Goal: Entertainment & Leisure: Consume media (video, audio)

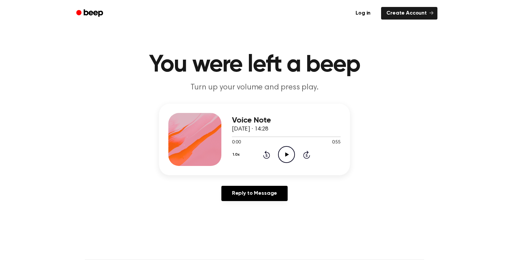
click at [280, 150] on icon "Play Audio" at bounding box center [286, 154] width 17 height 17
click at [286, 156] on icon "Pause Audio" at bounding box center [286, 154] width 17 height 17
click at [267, 156] on icon at bounding box center [267, 155] width 2 height 3
click at [267, 156] on icon "Rewind 5 seconds" at bounding box center [266, 155] width 7 height 9
click at [267, 156] on icon at bounding box center [267, 155] width 2 height 3
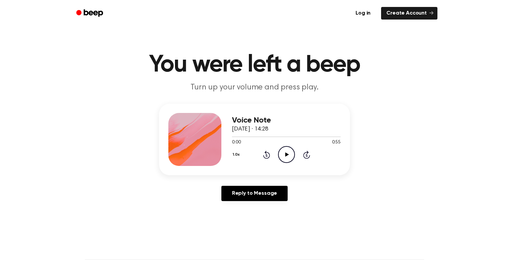
click at [282, 153] on icon "Play Audio" at bounding box center [286, 154] width 17 height 17
click at [286, 154] on icon "Pause Audio" at bounding box center [286, 154] width 17 height 17
click at [288, 149] on icon "Play Audio" at bounding box center [286, 154] width 17 height 17
click at [289, 163] on div "Voice Note 16 September 2025 · 14:28 0:39 0:55 Your browser does not support th…" at bounding box center [286, 139] width 109 height 53
click at [287, 158] on icon "Pause Audio" at bounding box center [286, 154] width 17 height 17
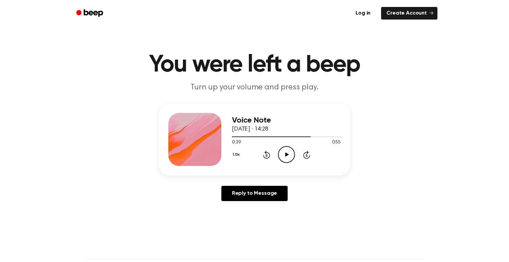
click at [285, 153] on icon "Play Audio" at bounding box center [286, 154] width 17 height 17
click at [233, 154] on button "1.0x" at bounding box center [237, 154] width 10 height 11
click at [237, 153] on button "1.0x" at bounding box center [237, 154] width 10 height 11
click at [287, 159] on icon "Play Audio" at bounding box center [286, 154] width 17 height 17
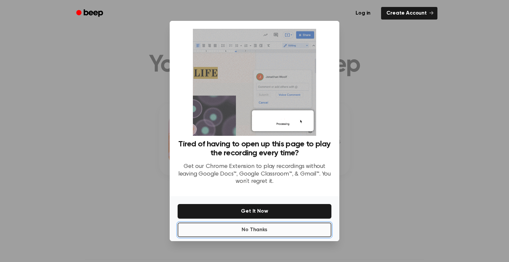
click at [275, 226] on button "No Thanks" at bounding box center [255, 230] width 154 height 15
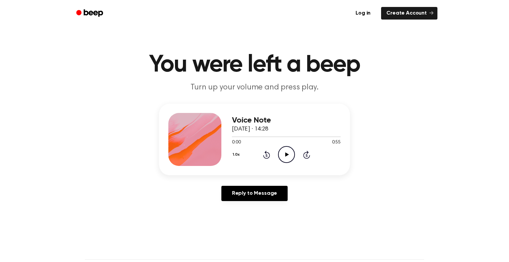
click at [287, 155] on icon at bounding box center [287, 155] width 4 height 4
click at [285, 157] on icon at bounding box center [286, 155] width 3 height 4
click at [268, 152] on icon "Rewind 5 seconds" at bounding box center [266, 155] width 7 height 9
click at [283, 155] on icon "Play Audio" at bounding box center [286, 154] width 17 height 17
click at [286, 156] on icon at bounding box center [286, 155] width 3 height 4
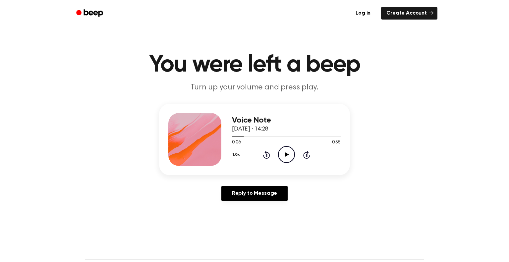
click at [289, 154] on icon "Play Audio" at bounding box center [286, 154] width 17 height 17
click at [286, 158] on icon "Pause Audio" at bounding box center [286, 154] width 17 height 17
click at [290, 155] on icon "Play Audio" at bounding box center [286, 154] width 17 height 17
click at [289, 156] on icon "Pause Audio" at bounding box center [286, 154] width 17 height 17
click at [285, 158] on icon "Play Audio" at bounding box center [286, 154] width 17 height 17
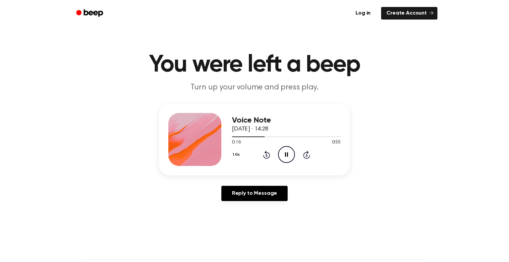
click at [285, 158] on icon "Pause Audio" at bounding box center [286, 154] width 17 height 17
click at [283, 155] on icon "Play Audio" at bounding box center [286, 154] width 17 height 17
click at [283, 155] on icon "Pause Audio" at bounding box center [286, 154] width 17 height 17
click at [281, 154] on icon "Play Audio" at bounding box center [286, 154] width 17 height 17
